Goal: Ask a question

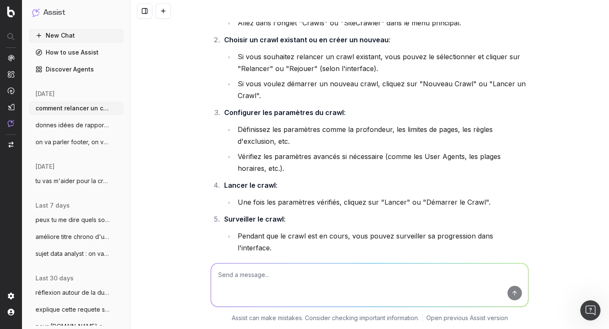
scroll to position [94, 0]
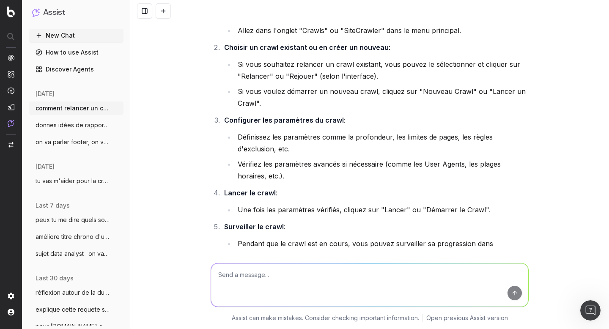
click at [66, 123] on span "donnes idées de rapport pour optimiser l" at bounding box center [73, 125] width 74 height 8
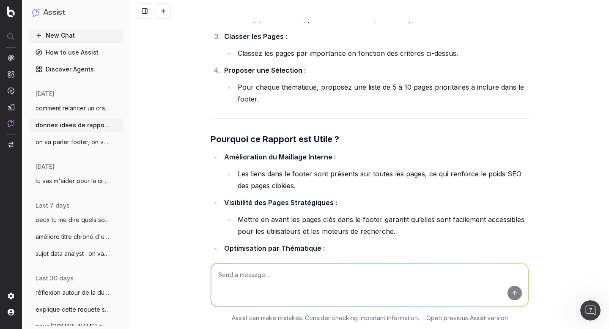
scroll to position [4340, 0]
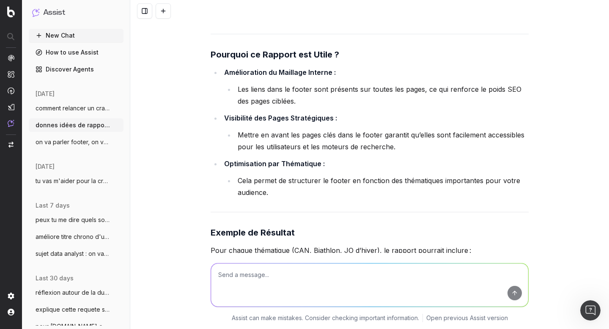
click at [78, 142] on span "on va parler footer, on va faire une vra" at bounding box center [73, 142] width 74 height 8
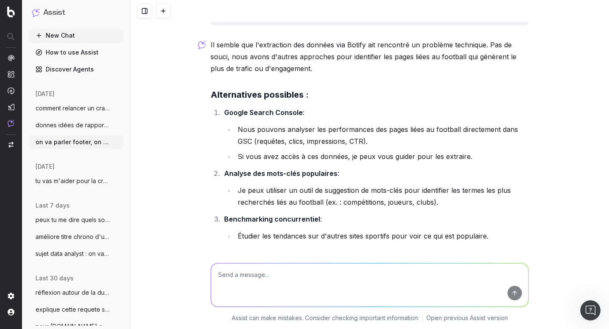
scroll to position [7827, 0]
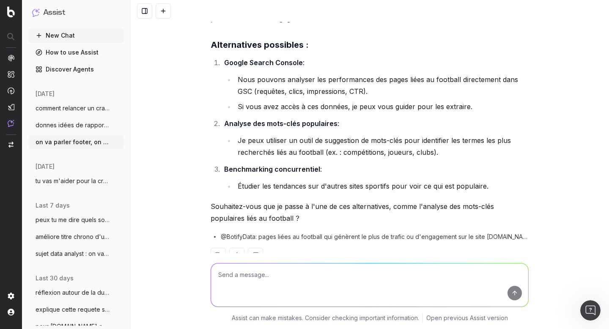
click at [59, 126] on span "donnes idées de rapport pour optimiser l" at bounding box center [73, 125] width 74 height 8
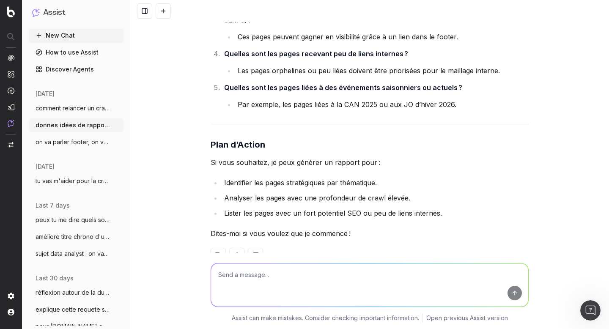
click at [260, 270] on textarea at bounding box center [369, 285] width 317 height 43
type textarea "une idée sur les footer"
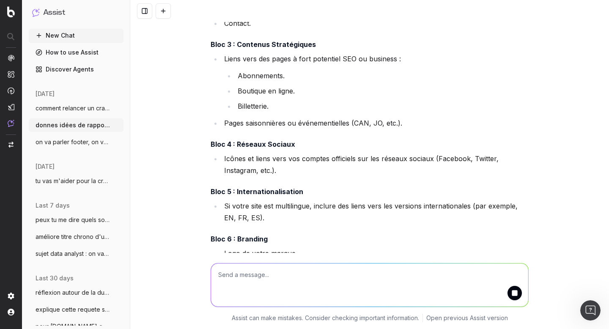
scroll to position [6207, 0]
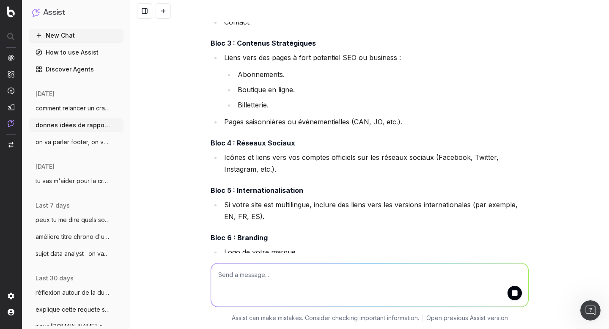
click at [64, 108] on span "comment relancer un crawl ?" at bounding box center [73, 108] width 74 height 8
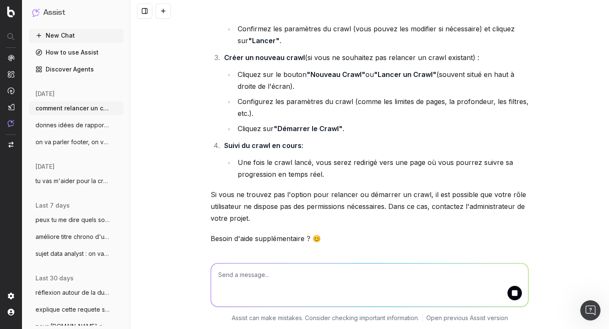
scroll to position [607, 0]
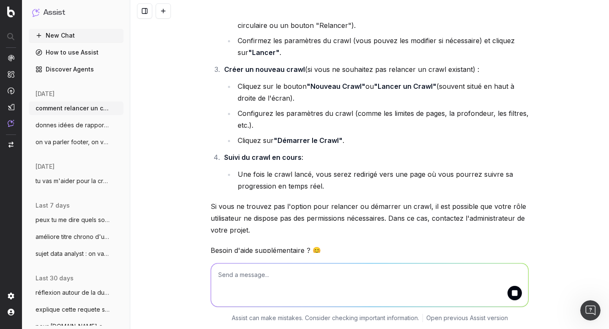
click at [60, 142] on span "on va parler footer, on va faire une vra" at bounding box center [73, 142] width 74 height 8
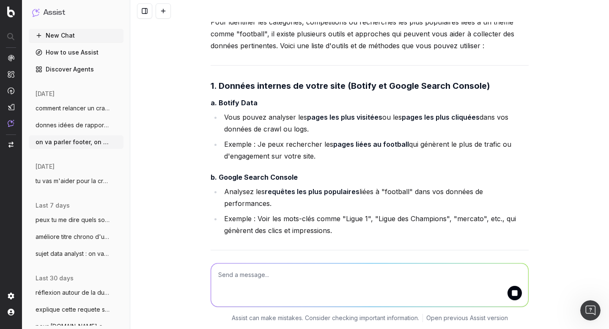
scroll to position [6693, 0]
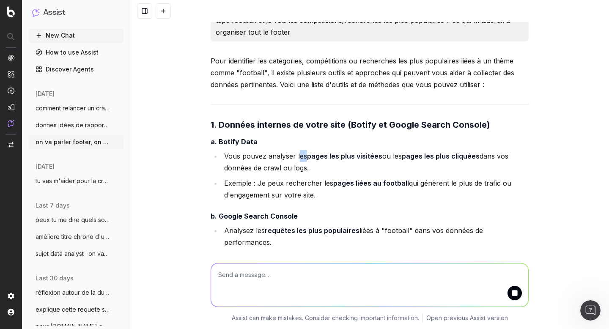
drag, startPoint x: 296, startPoint y: 142, endPoint x: 303, endPoint y: 148, distance: 9.3
click at [303, 150] on li "Vous pouvez analyser les pages les plus visitées ou les pages les plus cliquées…" at bounding box center [375, 162] width 307 height 24
drag, startPoint x: 256, startPoint y: 171, endPoint x: 318, endPoint y: 179, distance: 62.7
click at [318, 179] on li "Exemple : Je peux rechercher les pages liées au football qui génèrent le plus d…" at bounding box center [375, 189] width 307 height 24
copy li "e peux rechercher les pages liées au football qui génèrent le plus de trafic ou…"
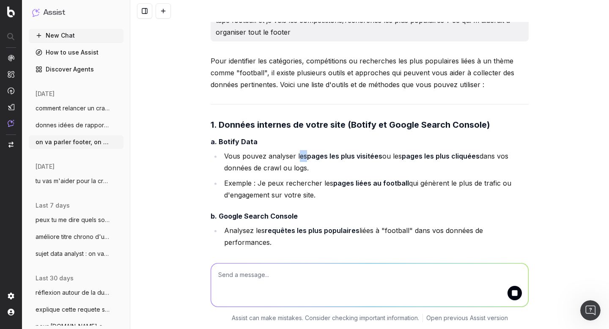
click at [74, 110] on span "comment relancer un crawl ?" at bounding box center [73, 108] width 74 height 8
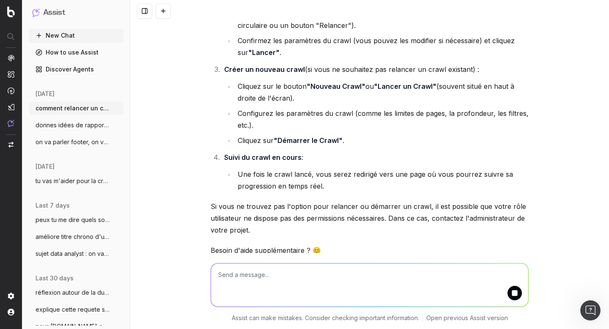
click at [72, 122] on span "donnes idées de rapport pour optimiser l" at bounding box center [73, 125] width 74 height 8
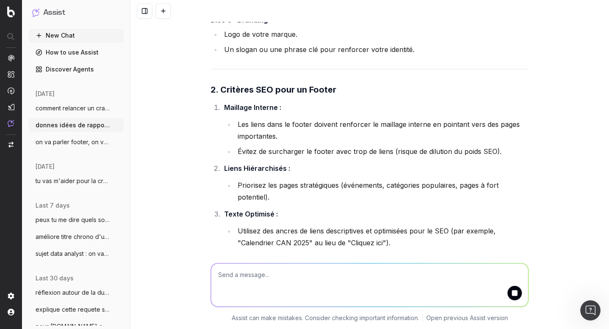
scroll to position [6439, 0]
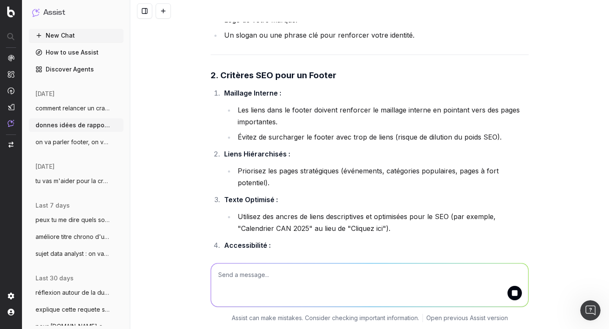
click at [256, 270] on textarea at bounding box center [369, 285] width 317 height 43
paste textarea "e peux rechercher les pages liées au football qui génèrent le plus de trafic ou…"
type textarea "e peux rechercher les pages liées au football qui génèrent le plus de trafic ou…"
click at [68, 141] on span "on va parler footer, on va faire une vra" at bounding box center [73, 142] width 74 height 8
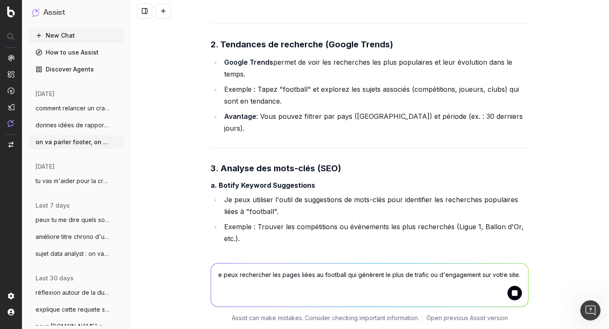
scroll to position [6951, 0]
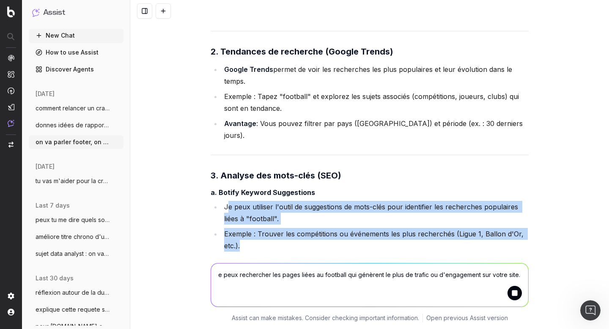
drag, startPoint x: 223, startPoint y: 182, endPoint x: 296, endPoint y: 231, distance: 88.0
click at [296, 231] on div "Pour identifier les catégories, compétitions ou recherches les plus populaires …" at bounding box center [370, 309] width 318 height 1024
copy ul "e peux utiliser l'outil de suggestions de mots-clés pour identifier les recherc…"
click at [55, 126] on span "donnes idées de rapport pour optimiser l" at bounding box center [73, 125] width 74 height 8
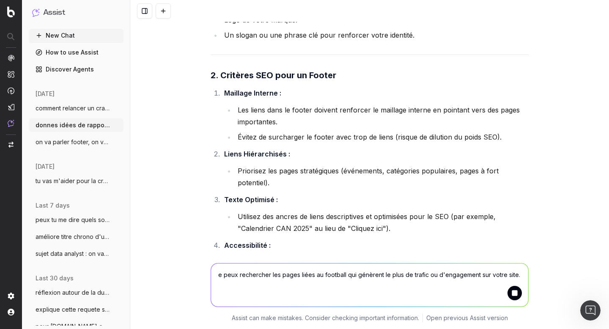
click at [62, 142] on span "on va parler footer, on va faire une vra" at bounding box center [73, 142] width 74 height 8
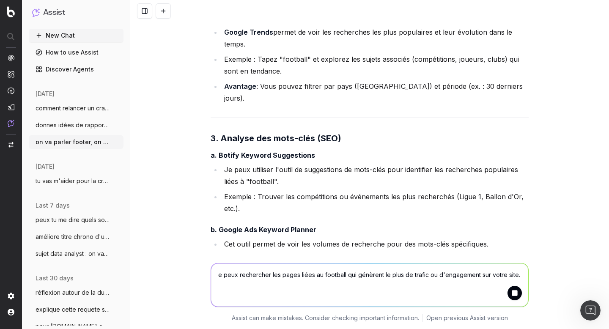
scroll to position [6980, 0]
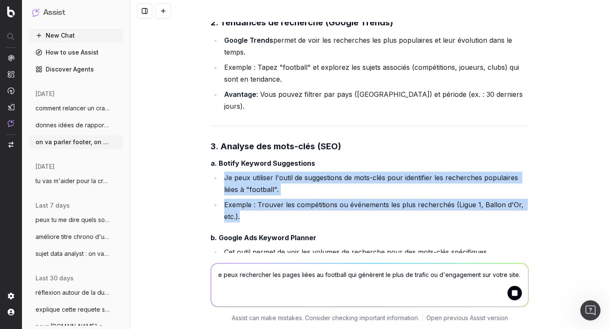
drag, startPoint x: 223, startPoint y: 151, endPoint x: 245, endPoint y: 187, distance: 43.3
click at [245, 187] on ul "Je peux utiliser l'outil de suggestions de mots-clés pour identifier les recher…" at bounding box center [370, 197] width 318 height 51
copy ul "Je peux utiliser l'outil de suggestions de mots-clés pour identifier les recher…"
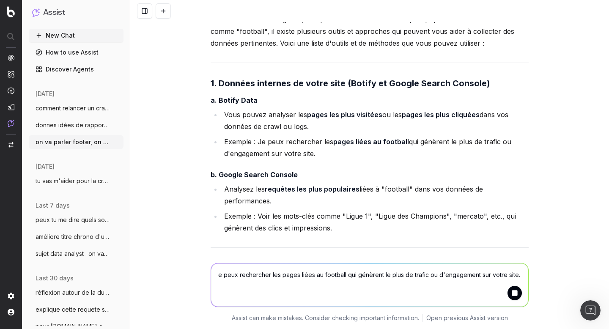
scroll to position [6731, 0]
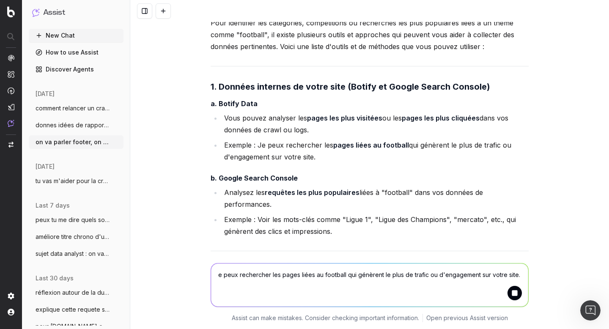
drag, startPoint x: 221, startPoint y: 106, endPoint x: 323, endPoint y: 149, distance: 110.8
click at [323, 149] on ul "Vous pouvez analyser les pages les plus visitées ou les pages les plus cliquées…" at bounding box center [370, 137] width 318 height 51
copy ul "Vous pouvez analyser les pages les plus visitées ou les pages les plus cliquées…"
click at [68, 123] on span "donnes idées de rapport pour optimiser l" at bounding box center [73, 125] width 74 height 8
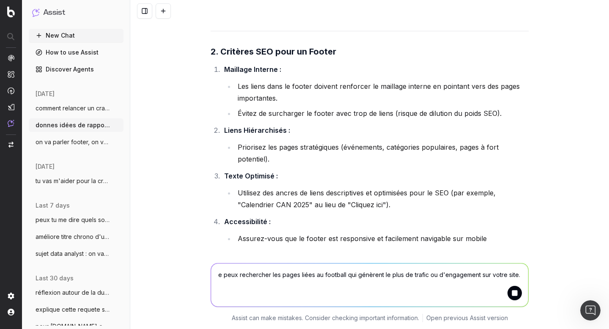
scroll to position [6439, 0]
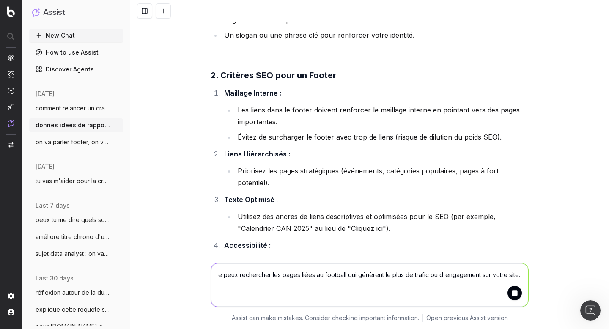
click at [262, 281] on textarea "e peux rechercher les pages liées au football qui génèrent le plus de trafic ou…" at bounding box center [369, 285] width 317 height 43
paste textarea "* Vous pouvez analyser les pages les plus visitées ou les pages les plus cliqué…"
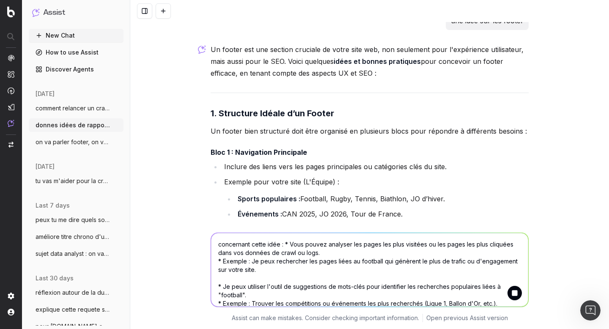
scroll to position [6184, 0]
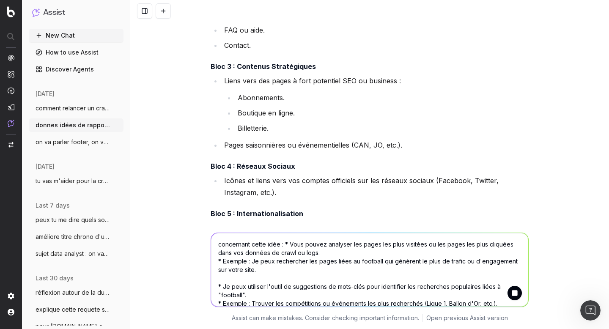
click at [395, 266] on textarea "concernant cette idée : * Vous pouvez analyser les pages les plus visitées ou l…" at bounding box center [369, 270] width 317 height 74
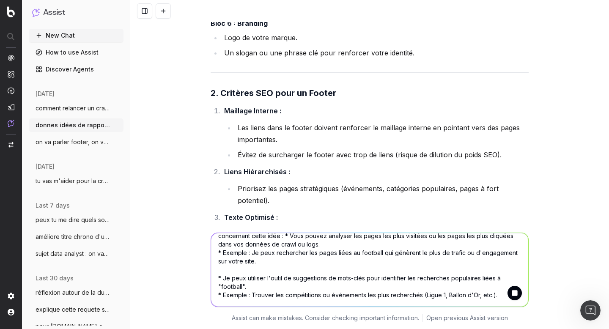
scroll to position [6470, 0]
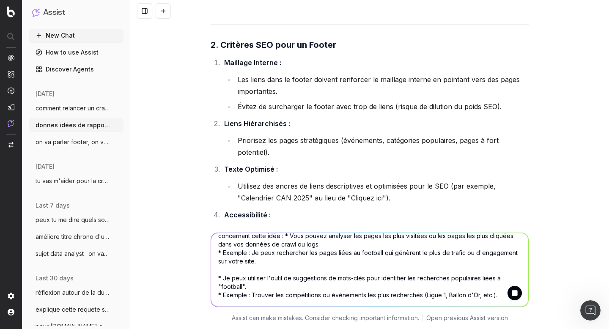
click at [426, 278] on textarea "concernant cette idée : * Vous pouvez analyser les pages les plus visitées ou l…" at bounding box center [369, 270] width 317 height 74
type textarea "concernant cette idée : * Vous pouvez analyser les pages les plus visitées ou l…"
click at [510, 292] on button "submit" at bounding box center [515, 293] width 14 height 14
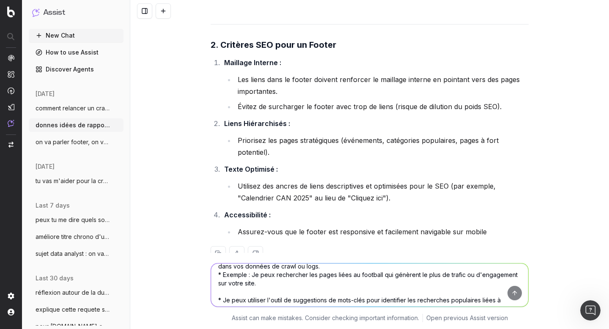
scroll to position [6468, 0]
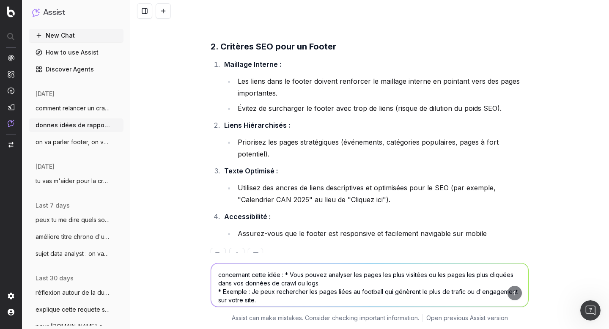
click at [297, 278] on textarea "concernant cette idée : * Vous pouvez analyser les pages les plus visitées ou l…" at bounding box center [369, 285] width 317 height 43
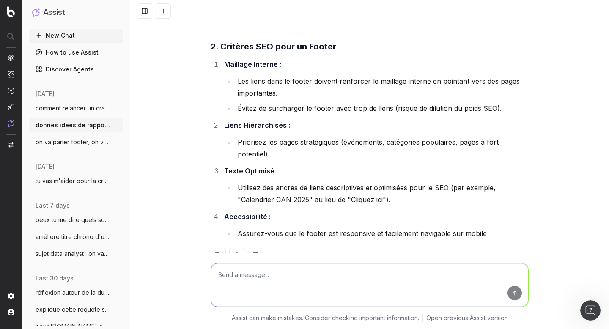
paste textarea "concernant cette idée : * Vous pouvez analyser les pages les plus visitées ou l…"
type textarea "concernant cette idée : * Vous pouvez analyser les pages les plus visitées ou l…"
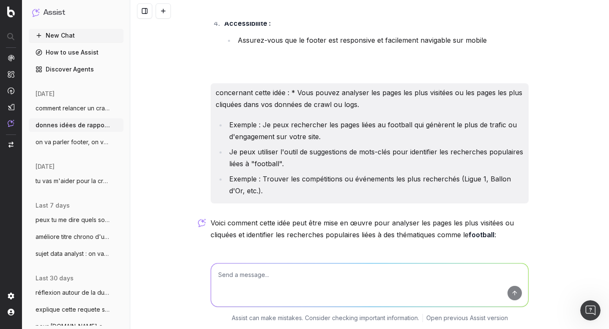
scroll to position [6659, 0]
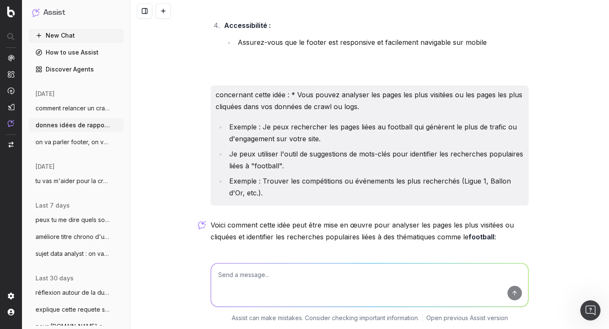
click at [265, 280] on textarea at bounding box center [369, 285] width 317 height 43
click at [69, 143] on span "on va parler footer, on va faire une vra" at bounding box center [73, 142] width 74 height 8
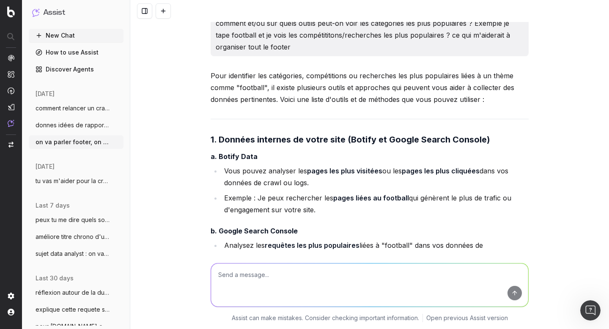
scroll to position [6679, 0]
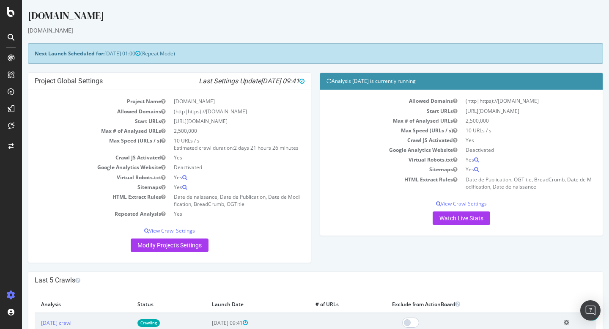
scroll to position [94, 0]
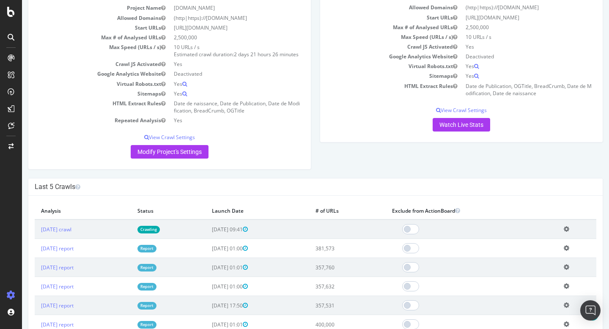
click at [343, 161] on div "Project Global Settings Last Settings Update 2025-10-07 09:41 Project Name LEQU…" at bounding box center [316, 78] width 584 height 199
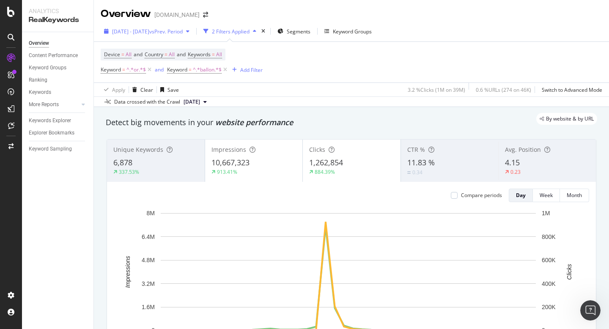
scroll to position [1086, 0]
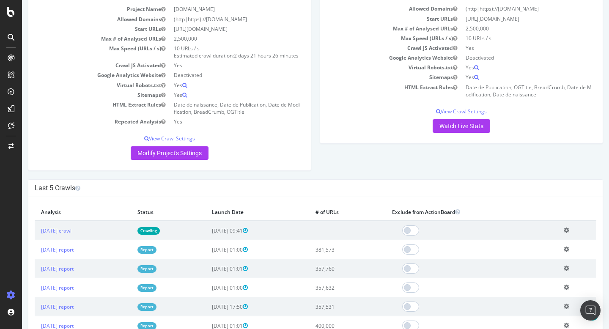
scroll to position [102, 0]
